Goal: Find contact information: Find contact information

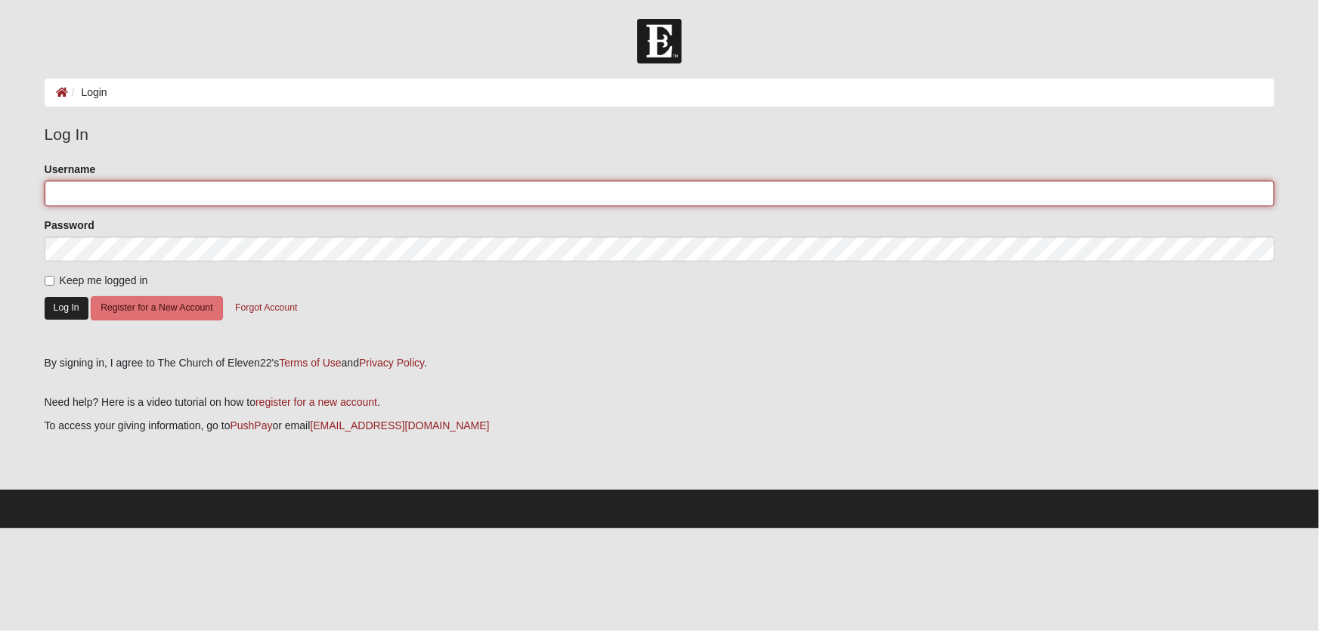
type input "dmobs"
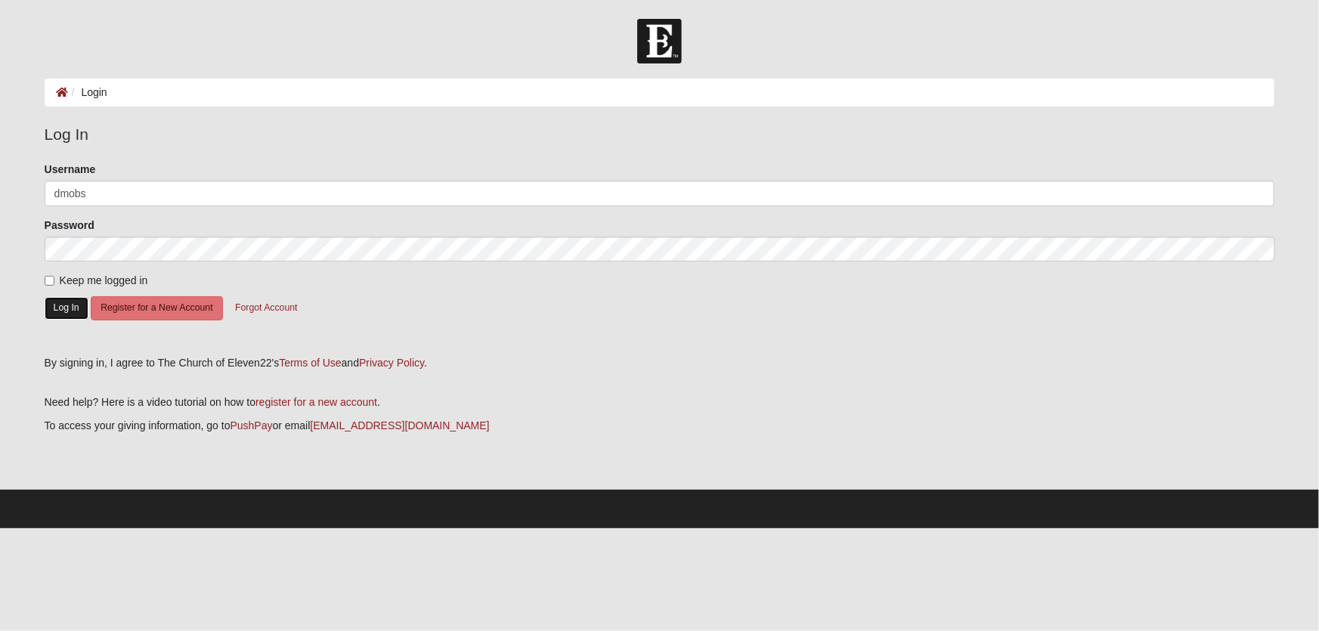
click at [64, 309] on button "Log In" at bounding box center [67, 308] width 44 height 22
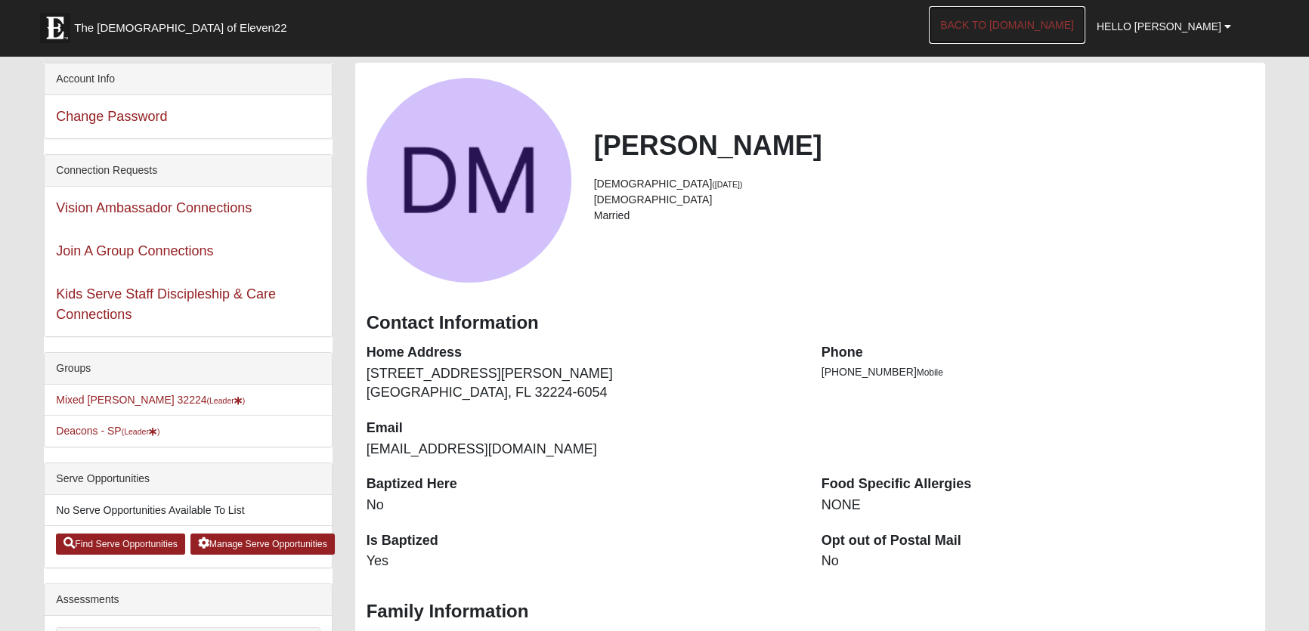
click at [1048, 23] on link "Back to [DOMAIN_NAME]" at bounding box center [1007, 25] width 156 height 38
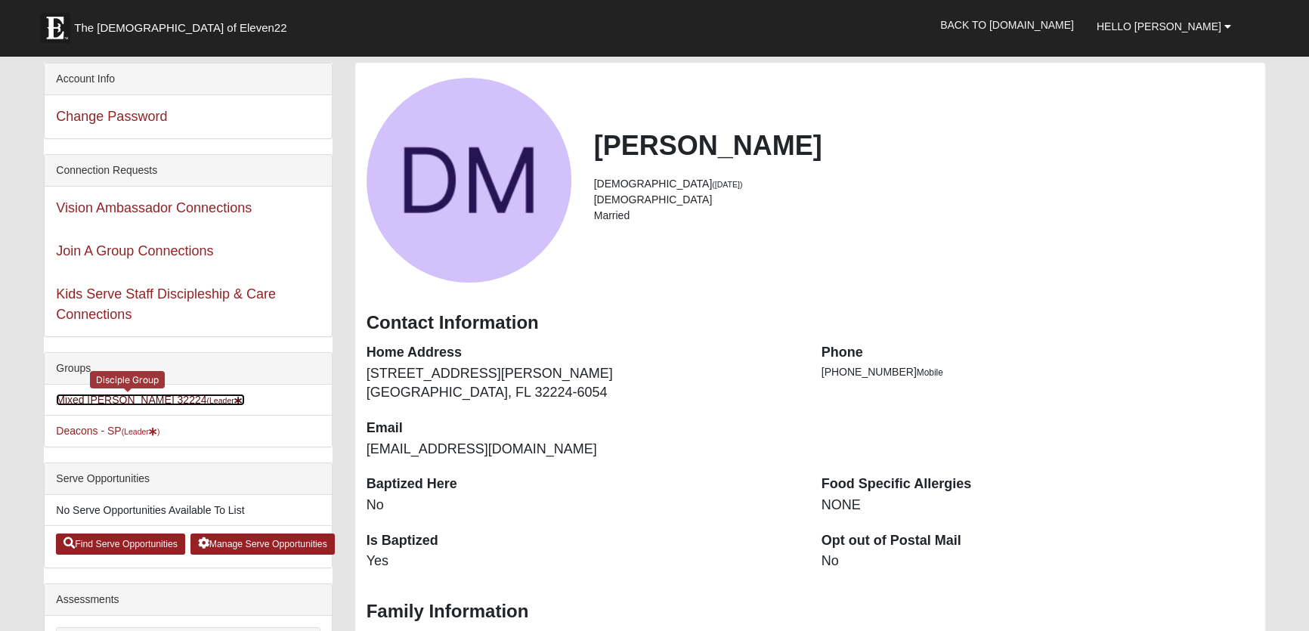
click at [116, 398] on link "Mixed Mobley 32224 (Leader )" at bounding box center [150, 400] width 189 height 12
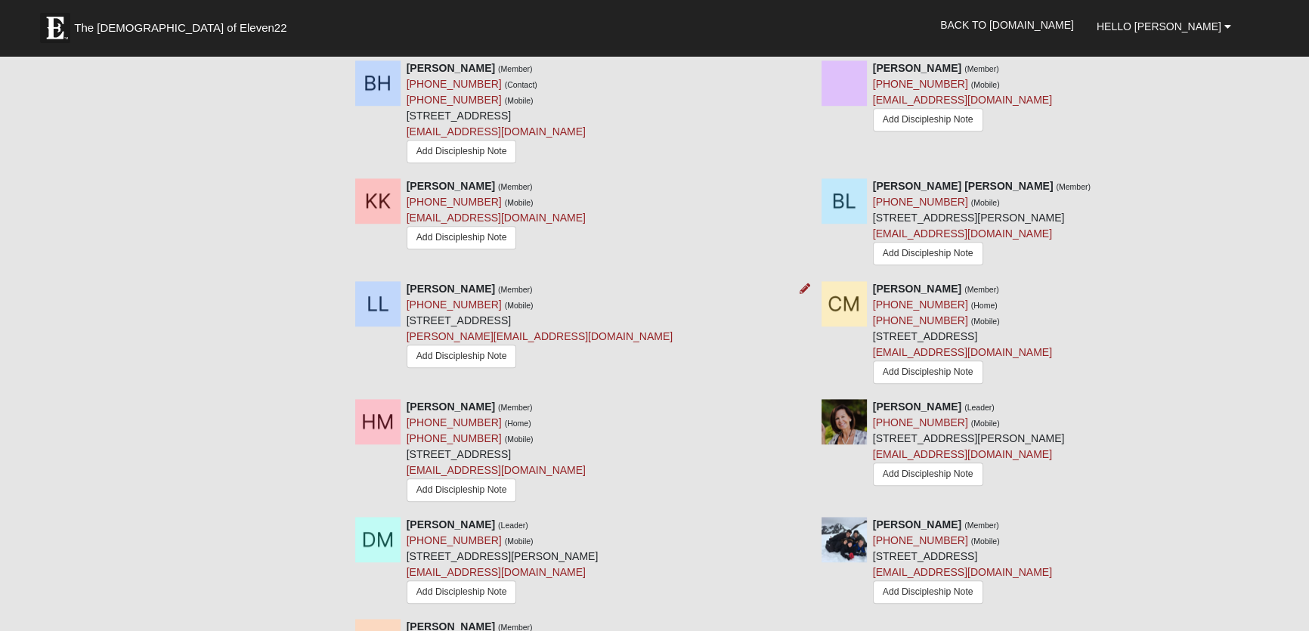
scroll to position [1443, 0]
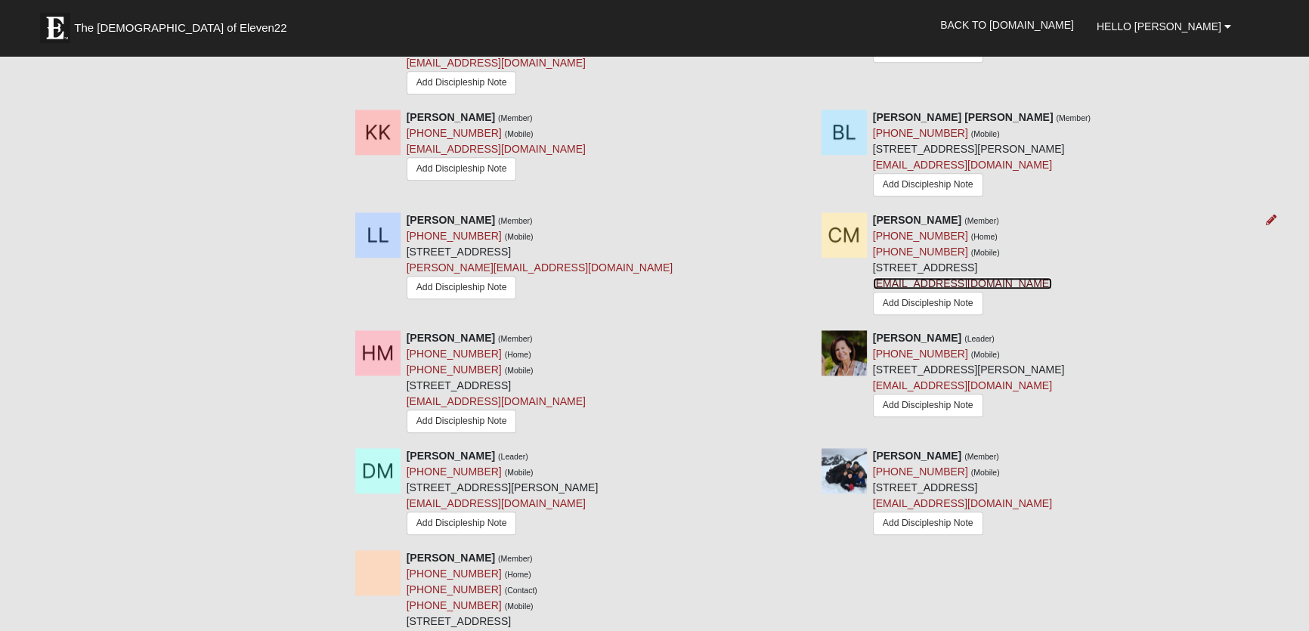
click at [943, 282] on link "[EMAIL_ADDRESS][DOMAIN_NAME]" at bounding box center [962, 283] width 179 height 12
click at [946, 281] on link "[EMAIL_ADDRESS][DOMAIN_NAME]" at bounding box center [962, 283] width 179 height 12
